Goal: Task Accomplishment & Management: Complete application form

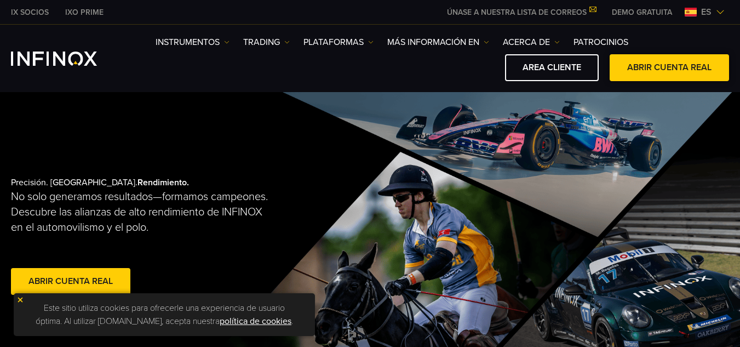
click at [721, 64] on link "ABRIR CUENTA REAL" at bounding box center [669, 67] width 119 height 27
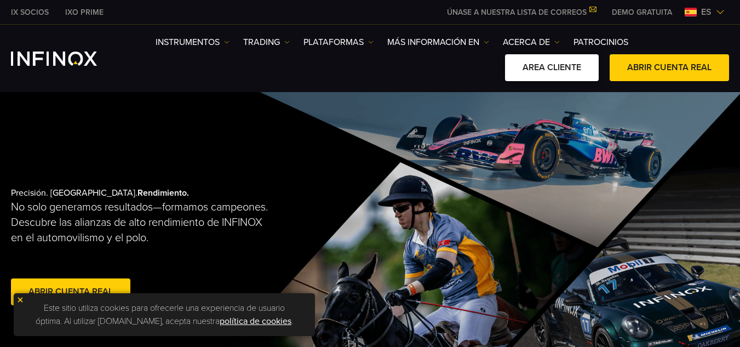
click at [582, 72] on link "AREA CLIENTE" at bounding box center [552, 67] width 94 height 27
